Goal: Task Accomplishment & Management: Manage account settings

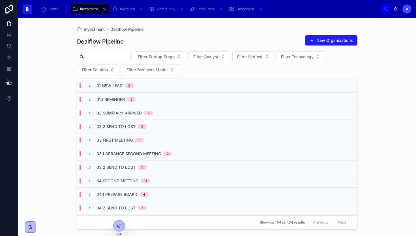
click at [124, 116] on div "02 Summary Arrived 7" at bounding box center [217, 113] width 280 height 14
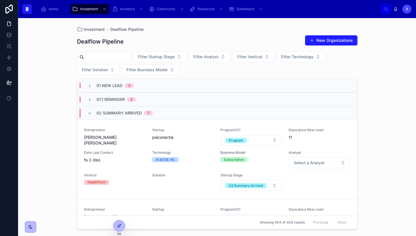
click at [124, 116] on div "02 Summary Arrived 7" at bounding box center [124, 113] width 56 height 9
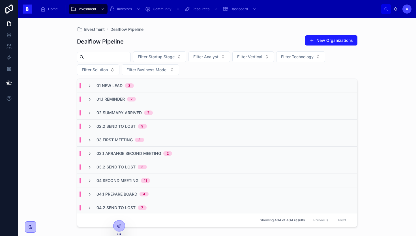
click at [122, 114] on span "02 Summary Arrived" at bounding box center [118, 113] width 45 height 6
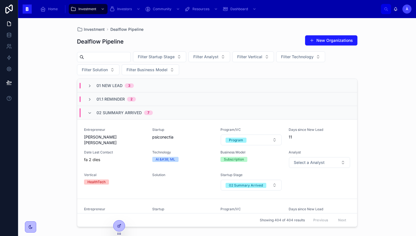
click at [122, 114] on span "02 Summary Arrived" at bounding box center [118, 113] width 45 height 6
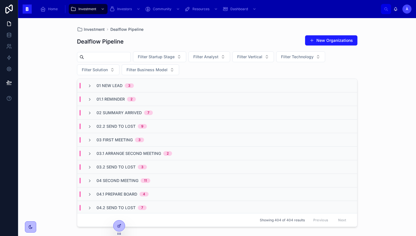
click at [120, 101] on span "01.1 Reminder" at bounding box center [110, 99] width 28 height 6
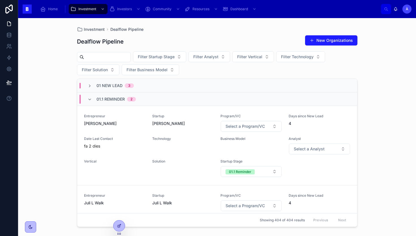
click at [120, 101] on span "01.1 Reminder" at bounding box center [110, 99] width 28 height 6
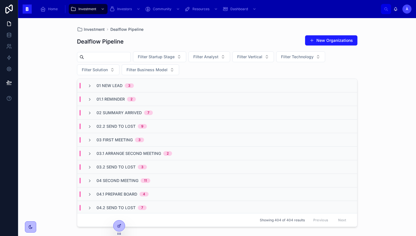
click at [111, 94] on div "01.1 Reminder 2" at bounding box center [217, 99] width 280 height 14
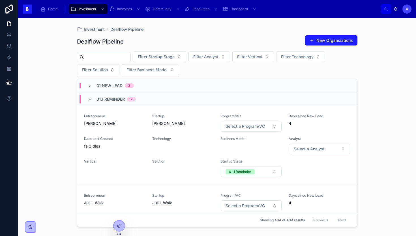
click at [111, 98] on span "01.1 Reminder" at bounding box center [110, 99] width 28 height 6
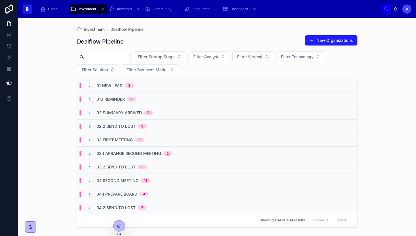
click at [111, 89] on div "01 New Lead 3" at bounding box center [217, 86] width 280 height 14
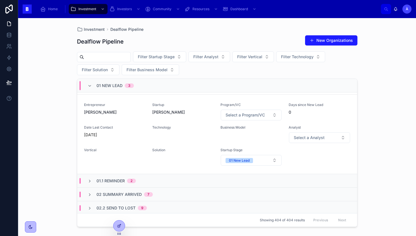
scroll to position [167, 0]
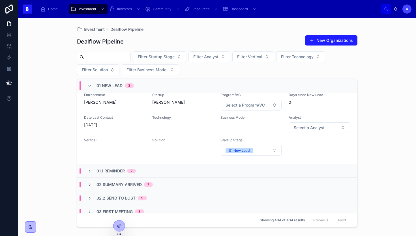
click at [119, 87] on span "01 New Lead" at bounding box center [109, 86] width 26 height 6
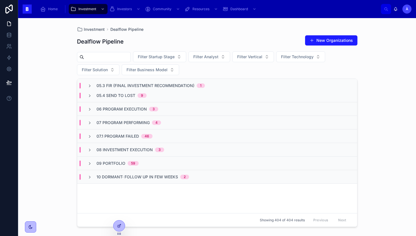
scroll to position [0, 0]
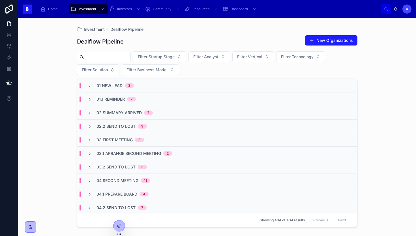
click at [119, 98] on span "01.1 Reminder" at bounding box center [110, 99] width 28 height 6
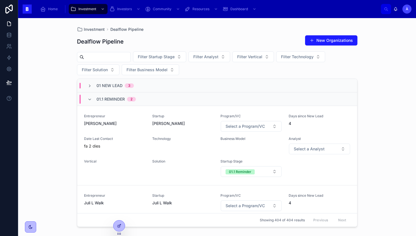
click at [118, 96] on span "01.1 Reminder" at bounding box center [110, 99] width 28 height 6
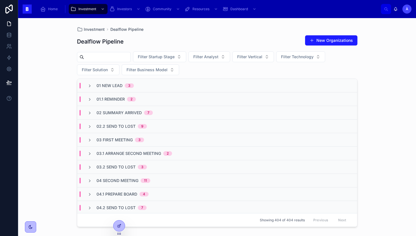
click at [116, 85] on span "01 New Lead" at bounding box center [109, 86] width 26 height 6
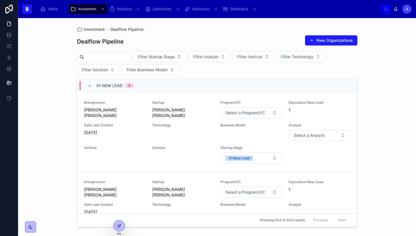
click at [111, 87] on span "01 New Lead" at bounding box center [109, 86] width 26 height 6
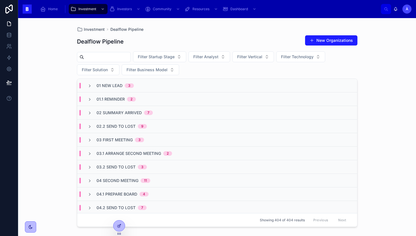
click at [106, 59] on input "text" at bounding box center [107, 57] width 46 height 8
type input "*****"
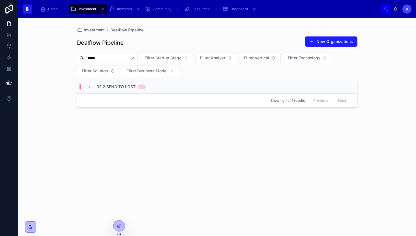
click at [134, 88] on span "02.2 Send To Lost" at bounding box center [115, 87] width 39 height 6
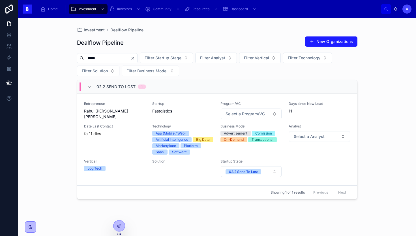
click at [123, 116] on span "Rahul [PERSON_NAME] [PERSON_NAME]" at bounding box center [114, 113] width 61 height 11
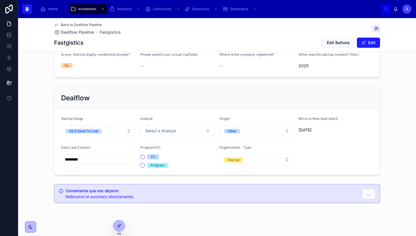
scroll to position [407, 0]
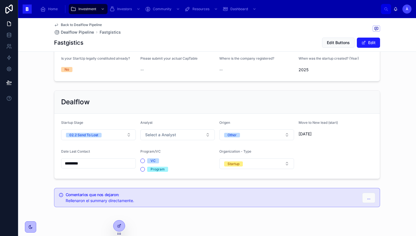
click at [109, 130] on button "02.2 Send To Lost" at bounding box center [98, 135] width 75 height 11
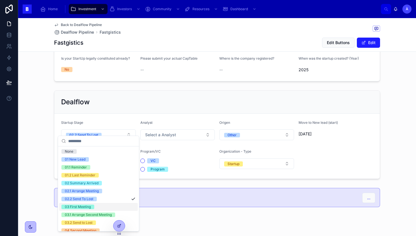
click at [86, 208] on div "03 First Meeting" at bounding box center [78, 207] width 26 height 5
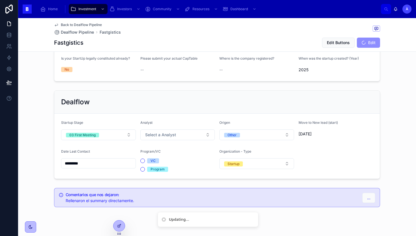
click at [92, 160] on input "*********" at bounding box center [98, 164] width 74 height 8
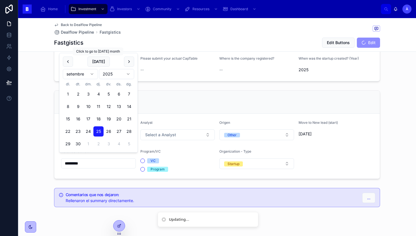
click at [101, 60] on button "[DATE]" at bounding box center [98, 62] width 22 height 10
type input "*********"
click at [160, 133] on button "Select a Analyst" at bounding box center [177, 135] width 75 height 11
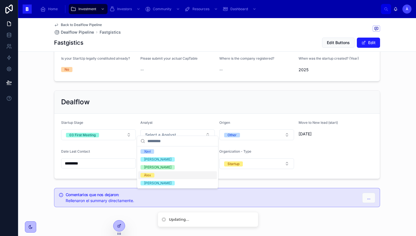
click at [150, 174] on div "Àlex" at bounding box center [147, 175] width 7 height 5
click at [137, 98] on div "Dealflow" at bounding box center [217, 102] width 312 height 9
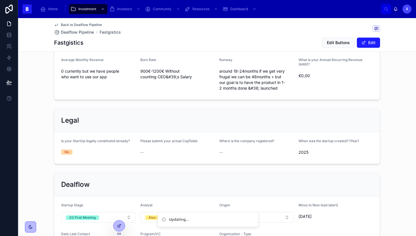
scroll to position [411, 0]
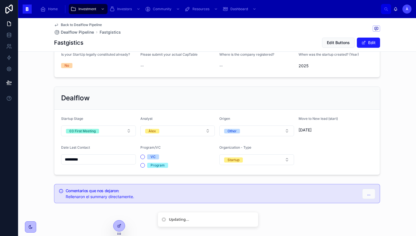
click at [211, 84] on div "Dealflow Startup Stage 03 First Meeting Analyst Àlex Origen Other Move to New l…" at bounding box center [217, 130] width 333 height 93
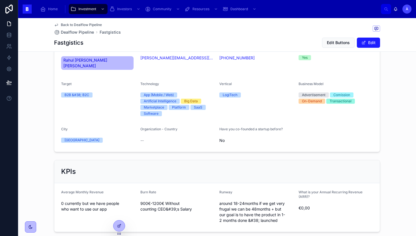
scroll to position [173, 0]
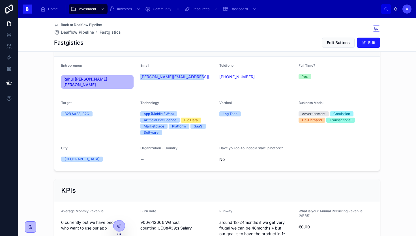
drag, startPoint x: 165, startPoint y: 86, endPoint x: 140, endPoint y: 78, distance: 25.9
click at [140, 78] on div "Email [PERSON_NAME][EMAIL_ADDRESS][DOMAIN_NAME]" at bounding box center [177, 77] width 75 height 28
click at [121, 87] on form "Entrepreneur Rahul [PERSON_NAME] [PERSON_NAME] Email [PERSON_NAME][EMAIL_ADDRES…" at bounding box center [216, 114] width 325 height 114
click at [116, 162] on form "Entrepreneur Rahul [PERSON_NAME] [PERSON_NAME] Email [PERSON_NAME][EMAIL_ADDRES…" at bounding box center [216, 114] width 325 height 114
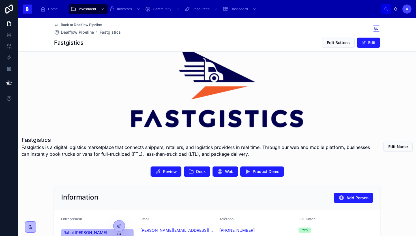
scroll to position [0, 0]
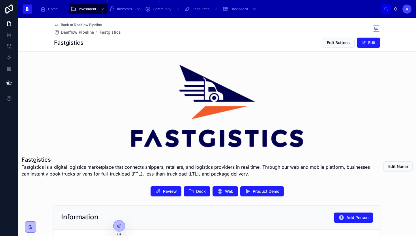
click at [93, 11] on span "Investment" at bounding box center [87, 9] width 18 height 5
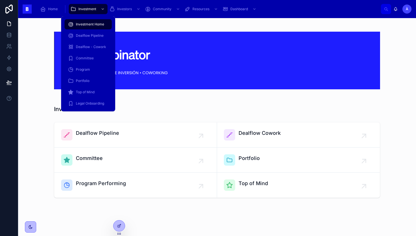
click at [85, 44] on div "Dealflow - Cowork" at bounding box center [88, 46] width 40 height 9
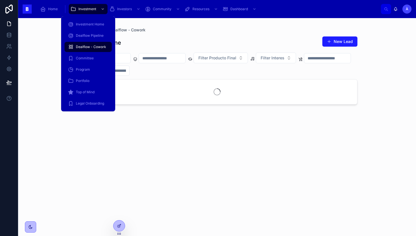
click at [85, 35] on span "Dealflow Pipeline" at bounding box center [90, 35] width 28 height 5
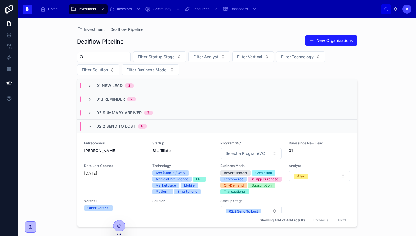
click at [119, 126] on span "02.2 Send To Lost" at bounding box center [115, 127] width 39 height 6
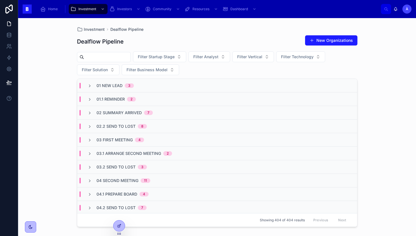
click at [139, 110] on span "02 Summary Arrived" at bounding box center [118, 113] width 45 height 6
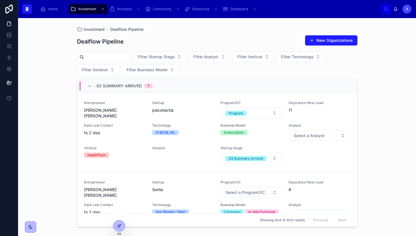
scroll to position [53, 0]
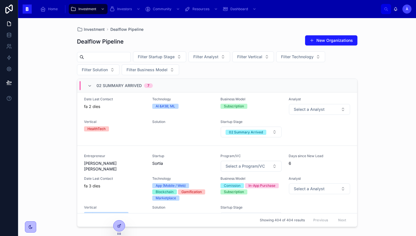
click at [159, 139] on link "Entrepreneur [PERSON_NAME] [PERSON_NAME] Startup psiconectia Program/VC Program…" at bounding box center [217, 105] width 280 height 79
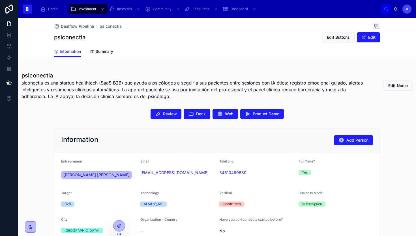
scroll to position [91, 0]
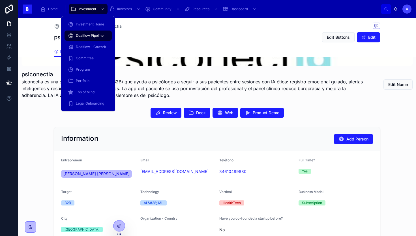
click at [80, 34] on span "Dealflow Pipeline" at bounding box center [90, 35] width 28 height 5
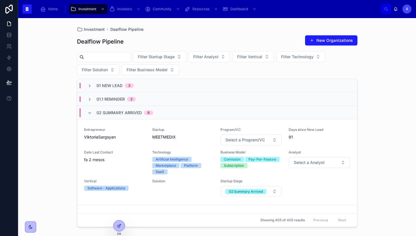
click at [137, 148] on div "Entrepreneur ViktoriaSargsyan Startup MEETMEDIX Program/VC Select a Program/VC …" at bounding box center [217, 163] width 266 height 70
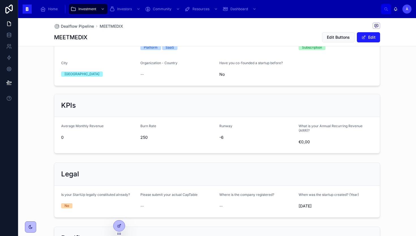
scroll to position [374, 0]
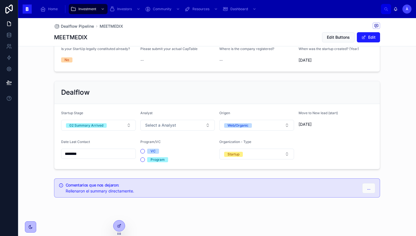
click at [107, 154] on input "********" at bounding box center [98, 154] width 74 height 8
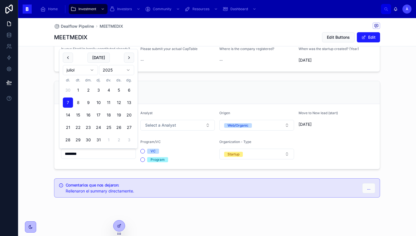
click at [104, 58] on button "[DATE]" at bounding box center [98, 58] width 22 height 10
type input "*********"
click at [104, 58] on span "[DATE]" at bounding box center [98, 58] width 22 height 10
click at [168, 123] on span "Select a Analyst" at bounding box center [160, 125] width 31 height 6
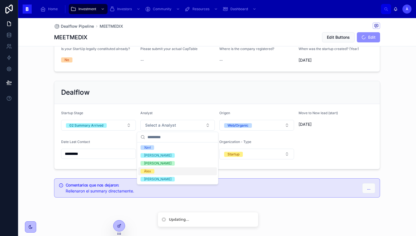
click at [149, 171] on div "Àlex" at bounding box center [147, 171] width 7 height 5
click at [191, 92] on div "Dealflow" at bounding box center [217, 92] width 312 height 9
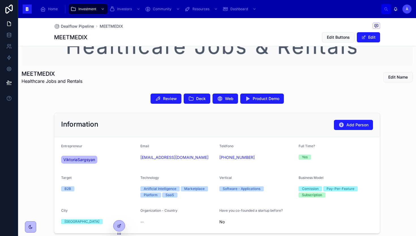
scroll to position [79, 0]
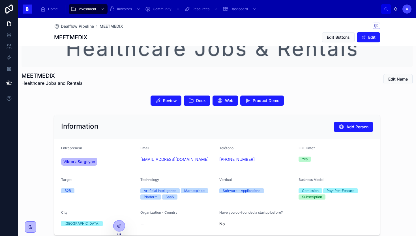
click at [365, 39] on span at bounding box center [363, 37] width 5 height 5
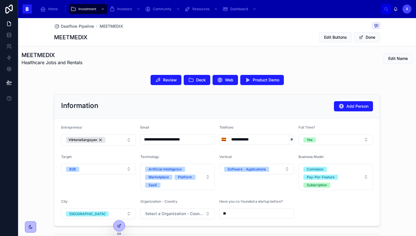
scroll to position [99, 0]
click at [198, 141] on input "**********" at bounding box center [178, 139] width 74 height 8
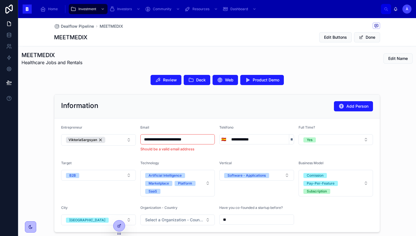
paste input "**********"
drag, startPoint x: 170, startPoint y: 140, endPoint x: 140, endPoint y: 139, distance: 30.3
click at [140, 139] on form "**********" at bounding box center [216, 176] width 325 height 114
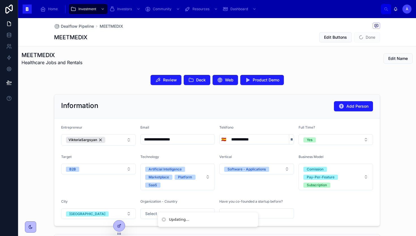
type input "**********"
click at [371, 36] on button "Done" at bounding box center [367, 37] width 26 height 10
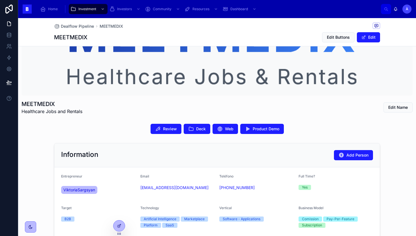
scroll to position [30, 0]
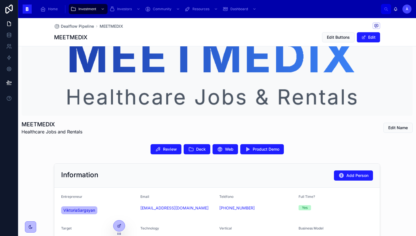
click at [341, 35] on span "Edit Buttons" at bounding box center [338, 38] width 23 height 6
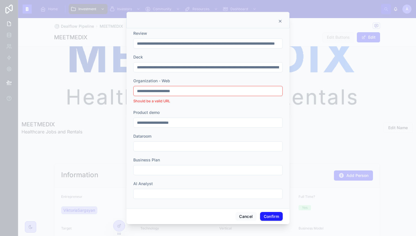
click at [178, 68] on input "**********" at bounding box center [208, 67] width 149 height 8
paste input "text"
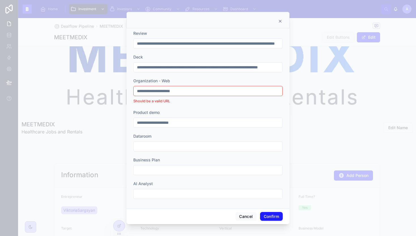
type input "**********"
click at [270, 218] on button "Confirm" at bounding box center [271, 216] width 23 height 9
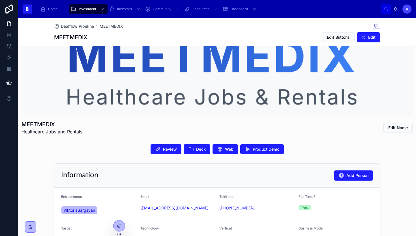
click at [197, 149] on span "Deck" at bounding box center [201, 150] width 10 height 6
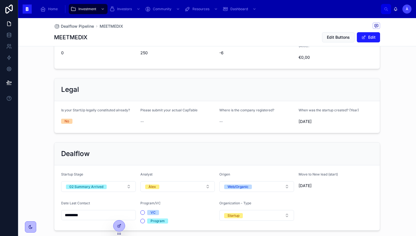
scroll to position [374, 0]
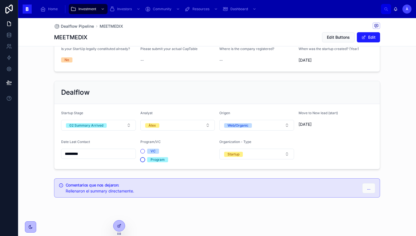
click at [143, 160] on button "Program" at bounding box center [142, 160] width 5 height 5
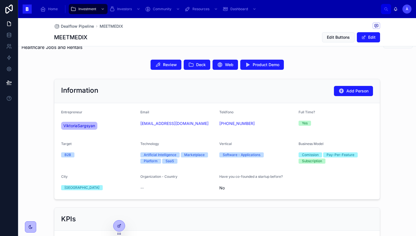
scroll to position [0, 0]
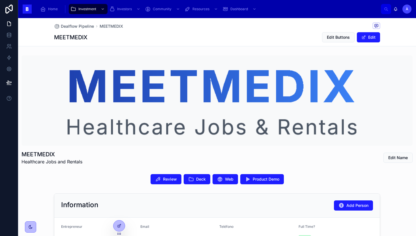
click at [210, 32] on div "MEETMEDIX Edit Buttons Edit" at bounding box center [217, 37] width 326 height 11
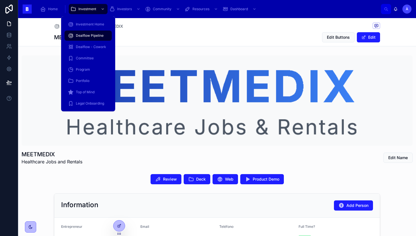
click at [86, 37] on span "Dealflow Pipeline" at bounding box center [90, 35] width 28 height 5
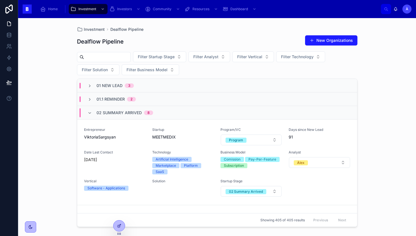
click at [117, 111] on span "02 Summary Arrived" at bounding box center [118, 113] width 45 height 6
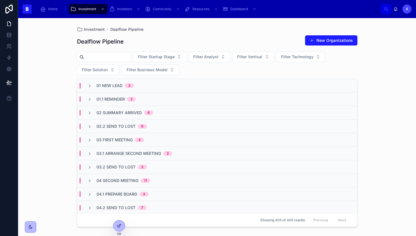
click at [112, 141] on span "03 First Meeting" at bounding box center [114, 140] width 36 height 6
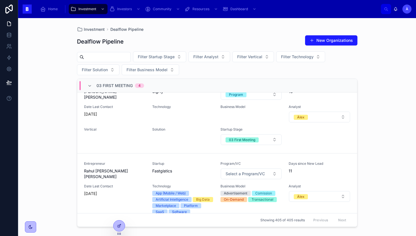
scroll to position [234, 0]
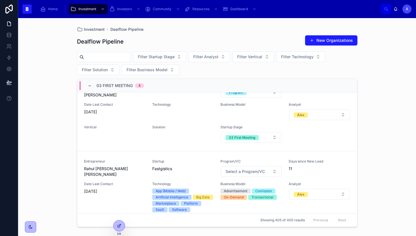
click at [112, 144] on link "Entrepreneur [PERSON_NAME] [PERSON_NAME] Startup digHy Program/VC Program Days …" at bounding box center [217, 111] width 280 height 79
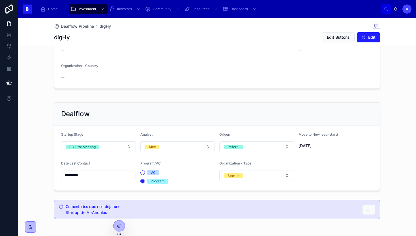
scroll to position [142, 0]
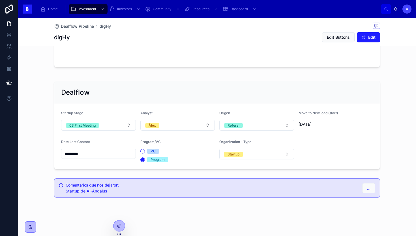
click at [113, 156] on input "*********" at bounding box center [98, 154] width 74 height 8
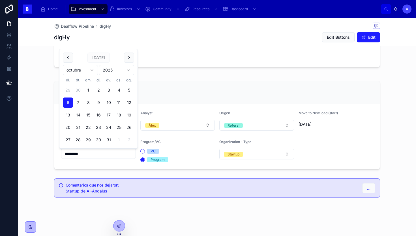
click at [79, 104] on button "7" at bounding box center [78, 103] width 10 height 10
type input "*********"
click at [79, 104] on button "7" at bounding box center [78, 103] width 10 height 10
click at [169, 90] on div "Dealflow" at bounding box center [217, 92] width 312 height 9
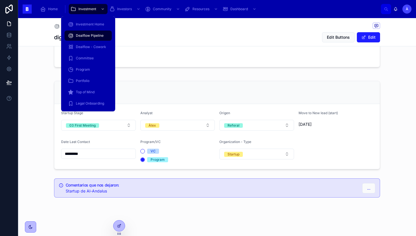
click at [89, 34] on span "Dealflow Pipeline" at bounding box center [90, 35] width 28 height 5
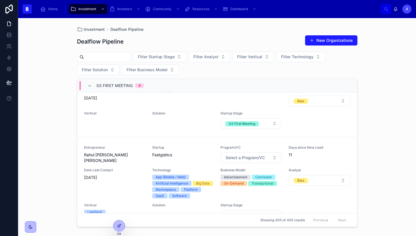
scroll to position [253, 0]
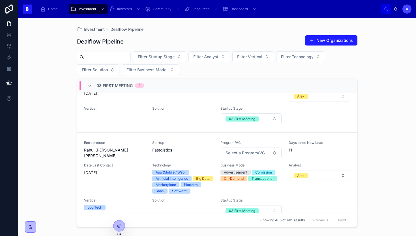
click at [122, 146] on div "Entrepreneur Rahul [PERSON_NAME] [PERSON_NAME]" at bounding box center [114, 150] width 61 height 18
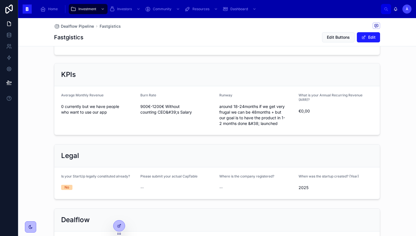
scroll to position [406, 0]
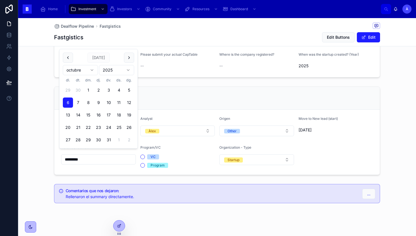
click at [90, 157] on input "*********" at bounding box center [98, 160] width 74 height 8
click at [77, 101] on button "7" at bounding box center [78, 103] width 10 height 10
type input "*********"
click at [47, 115] on div "Dealflow Startup Stage 03 First Meeting Analyst Àlex Origen Other Move to New l…" at bounding box center [217, 130] width 398 height 93
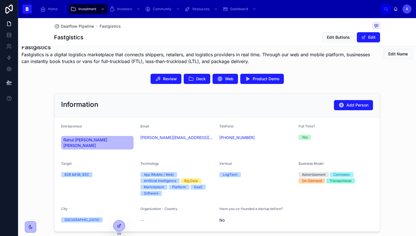
scroll to position [0, 0]
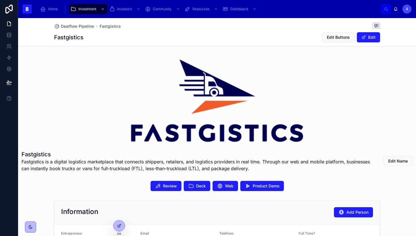
click at [166, 186] on span "Review" at bounding box center [170, 186] width 14 height 6
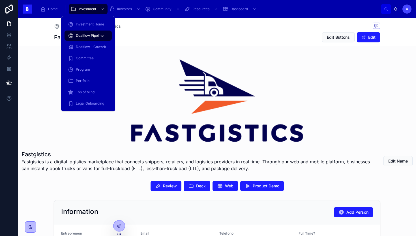
click at [86, 35] on span "Dealflow Pipeline" at bounding box center [90, 35] width 28 height 5
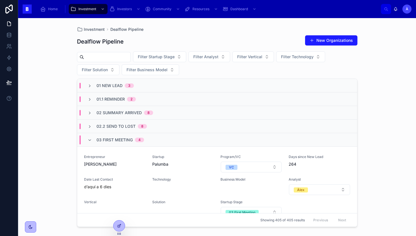
click at [119, 138] on span "03 First Meeting" at bounding box center [114, 140] width 36 height 6
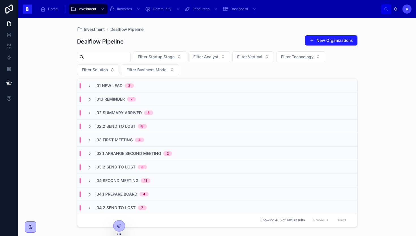
click at [128, 125] on span "02.2 Send To Lost" at bounding box center [115, 127] width 39 height 6
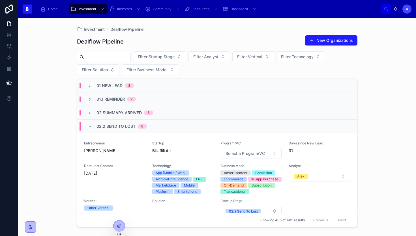
click at [116, 147] on div "Entrepreneur [PERSON_NAME]" at bounding box center [114, 147] width 61 height 12
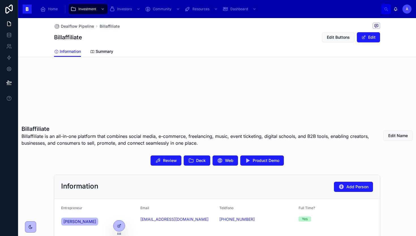
scroll to position [50, 0]
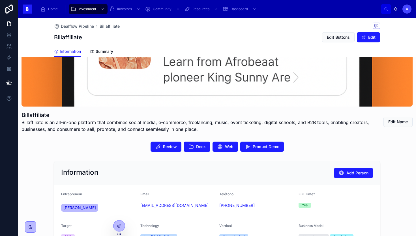
click at [190, 145] on icon at bounding box center [191, 147] width 6 height 6
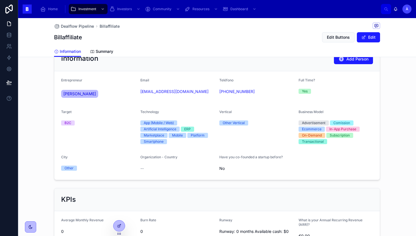
scroll to position [153, 0]
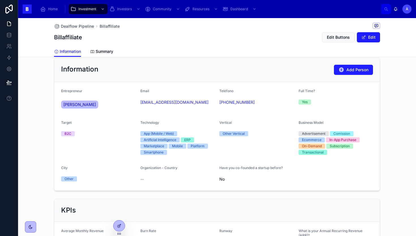
click at [81, 103] on span "[PERSON_NAME]" at bounding box center [79, 105] width 33 height 6
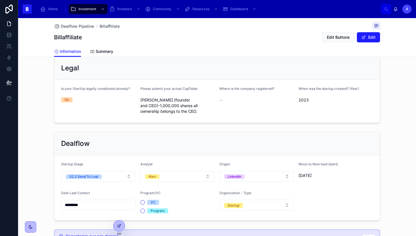
scroll to position [365, 0]
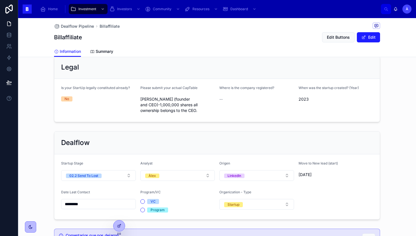
click at [107, 173] on button "02.2 Send To Lost" at bounding box center [98, 175] width 75 height 11
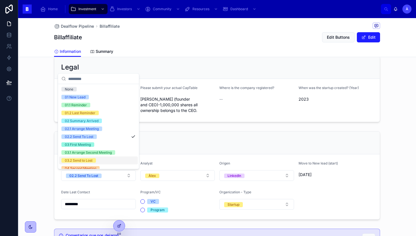
scroll to position [178, 0]
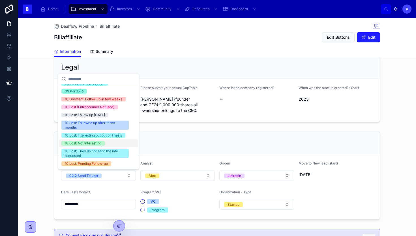
click at [86, 143] on div "10 Lost: Not Interesting" at bounding box center [83, 143] width 36 height 5
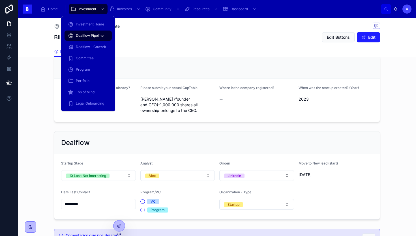
click at [89, 37] on span "Dealflow Pipeline" at bounding box center [90, 35] width 28 height 5
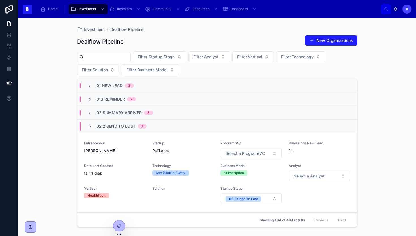
click at [135, 128] on div "02.2 Send To Lost 7" at bounding box center [121, 126] width 50 height 9
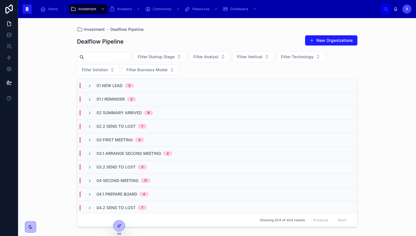
click at [146, 114] on span "8" at bounding box center [148, 113] width 9 height 5
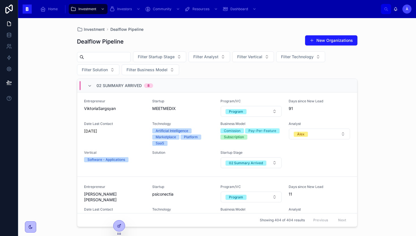
scroll to position [30, 0]
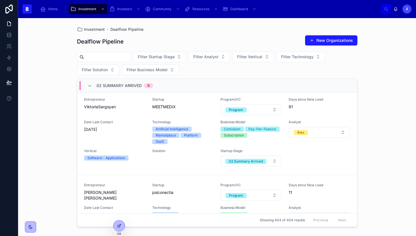
click at [124, 137] on div "Date Last Contact [DATE]" at bounding box center [114, 132] width 61 height 24
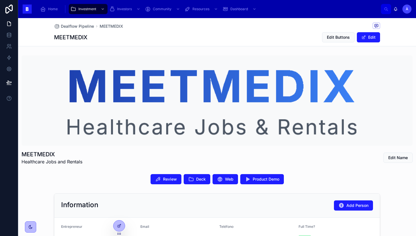
click at [191, 176] on icon at bounding box center [191, 179] width 6 height 6
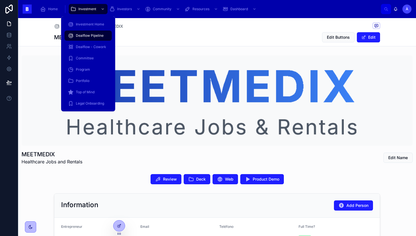
click at [91, 36] on span "Dealflow Pipeline" at bounding box center [90, 35] width 28 height 5
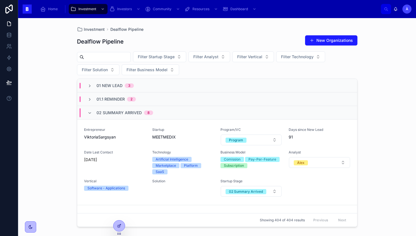
click at [131, 116] on div "02 Summary Arrived 8" at bounding box center [124, 112] width 57 height 9
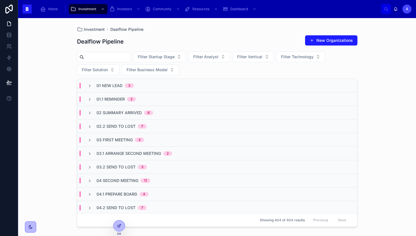
click at [172, 36] on div "Dealflow Pipeline New Organizations" at bounding box center [217, 41] width 280 height 13
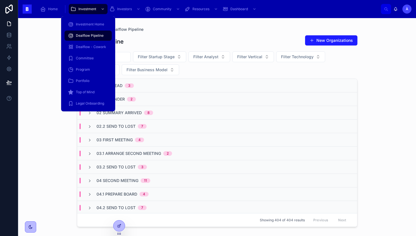
click at [89, 38] on div "Dealflow Pipeline" at bounding box center [88, 35] width 40 height 9
